Goal: Obtain resource: Obtain resource

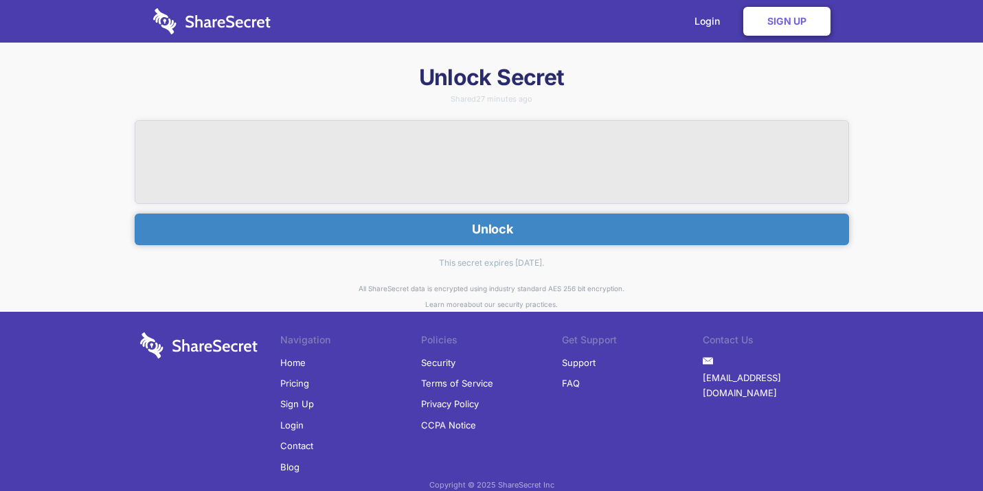
click at [568, 223] on button "Unlock" at bounding box center [492, 230] width 715 height 32
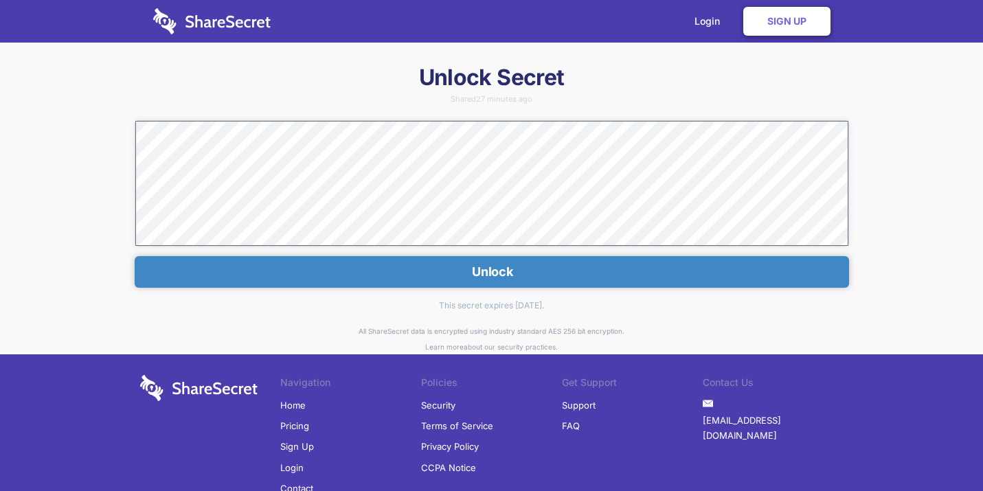
click at [555, 262] on button "Unlock" at bounding box center [492, 272] width 715 height 32
click at [535, 273] on button "Unlock" at bounding box center [492, 272] width 715 height 32
click at [548, 269] on button "Unlock" at bounding box center [492, 272] width 715 height 32
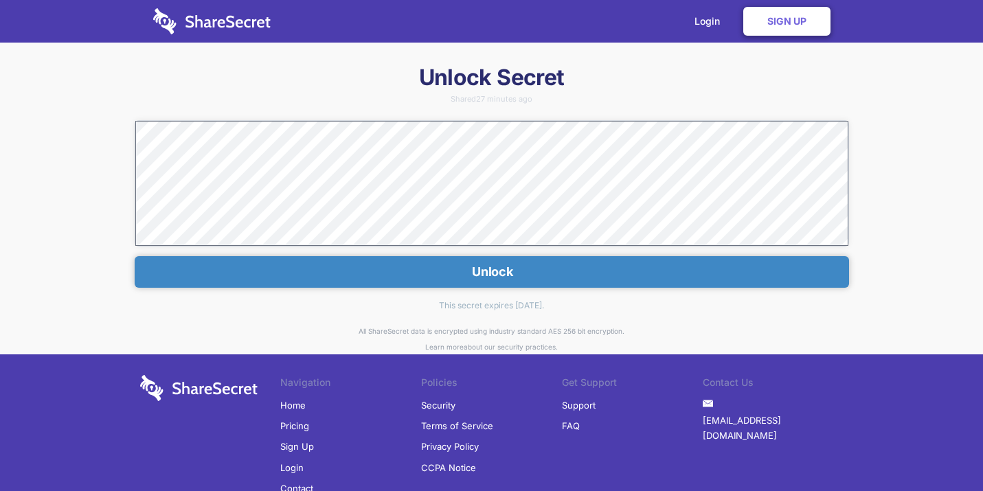
click at [548, 269] on button "Unlock" at bounding box center [492, 272] width 715 height 32
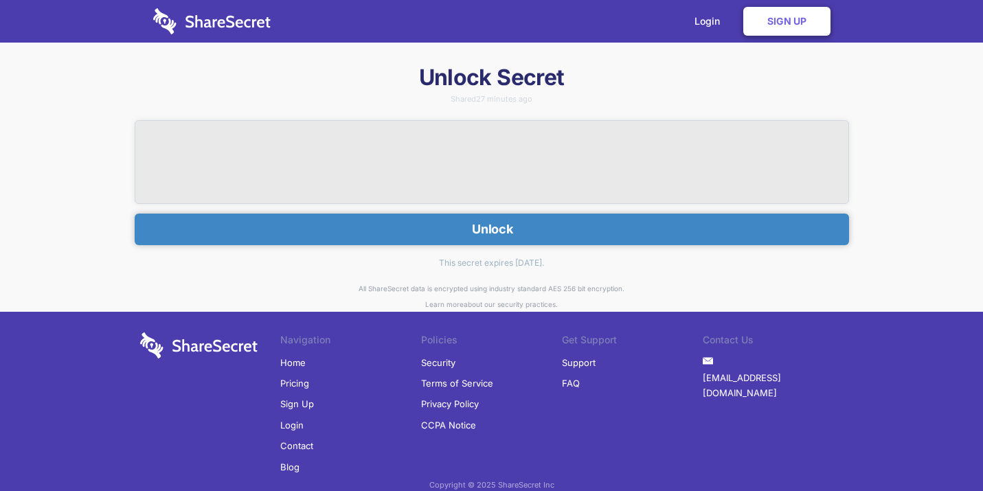
click at [445, 233] on button "Unlock" at bounding box center [492, 230] width 715 height 32
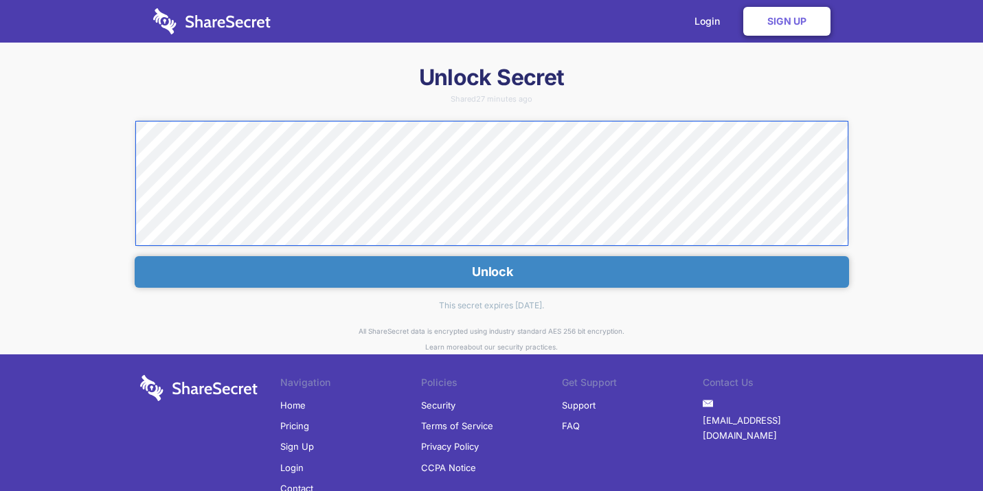
click at [70, 123] on div "Unlock Secret Shared 27 minutes ago Unlock This secret expires [DATE]. All Shar…" at bounding box center [491, 309] width 983 height 493
